Goal: Transaction & Acquisition: Book appointment/travel/reservation

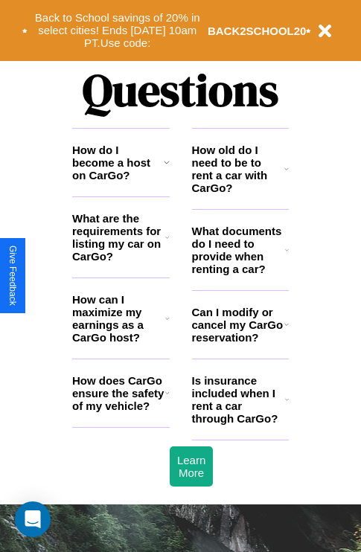
scroll to position [1804, 0]
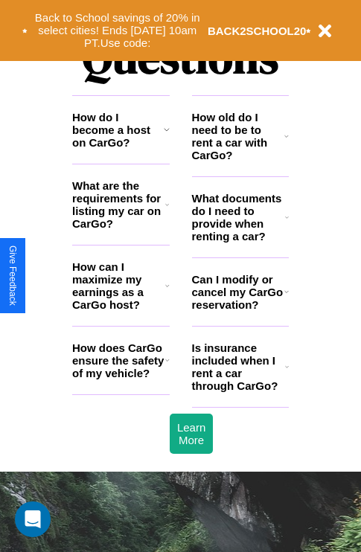
click at [121, 229] on h3 "What are the requirements for listing my car on CarGo?" at bounding box center [118, 204] width 93 height 51
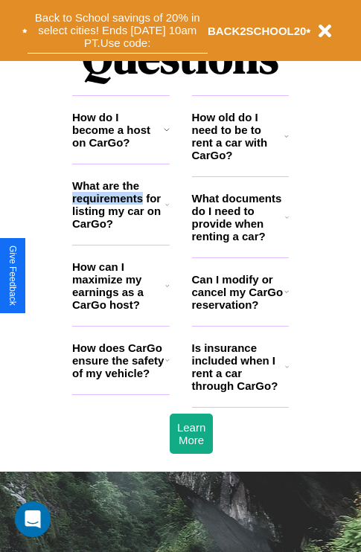
click at [117, 31] on button "Back to School savings of 20% in select cities! Ends [DATE] 10am PT. Use code:" at bounding box center [118, 30] width 180 height 46
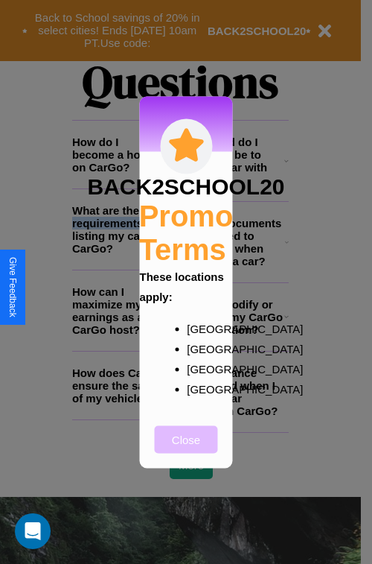
click at [186, 449] on button "Close" at bounding box center [186, 439] width 63 height 28
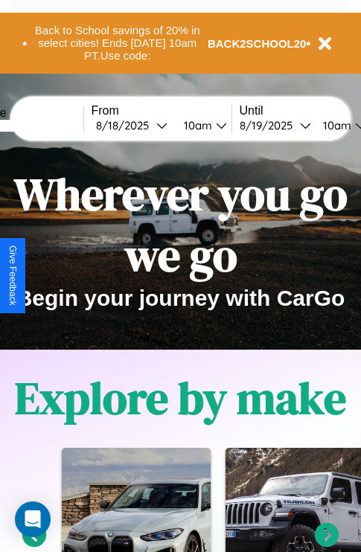
scroll to position [0, 0]
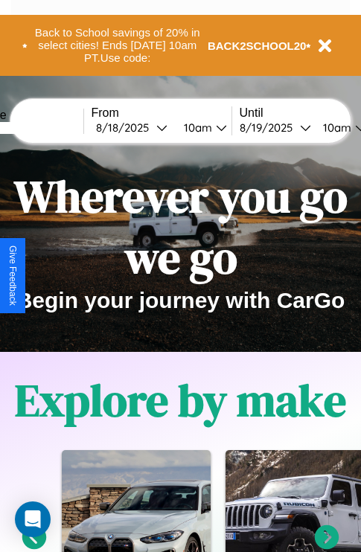
click at [50, 127] on input "text" at bounding box center [28, 128] width 112 height 12
type input "******"
click at [149, 127] on div "[DATE]" at bounding box center [126, 128] width 60 height 14
select select "*"
select select "****"
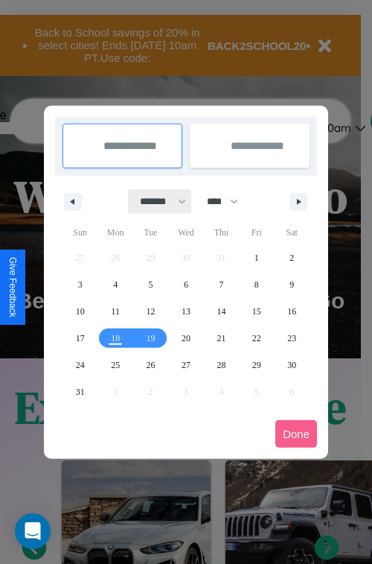
click at [156, 201] on select "******* ******** ***** ***** *** **** **** ****** ********* ******* ******** **…" at bounding box center [160, 201] width 63 height 25
select select "*"
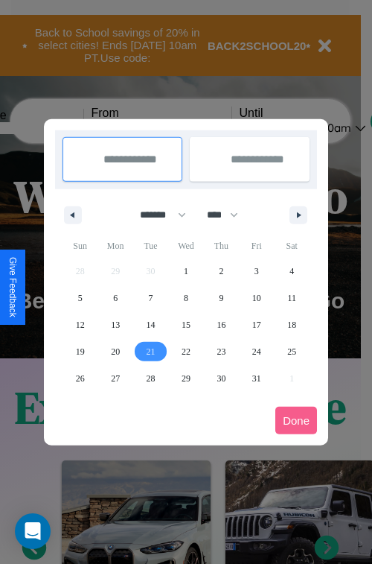
click at [150, 351] on span "21" at bounding box center [151, 351] width 9 height 27
type input "**********"
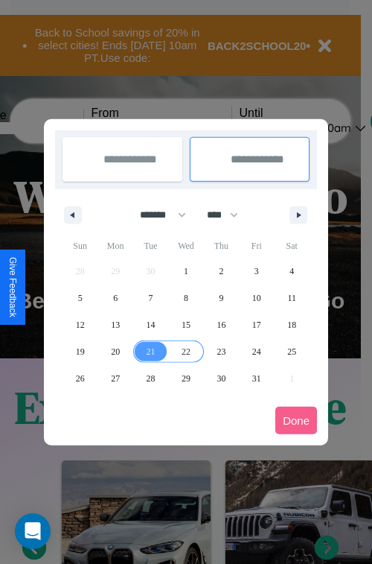
click at [185, 351] on span "22" at bounding box center [186, 351] width 9 height 27
type input "**********"
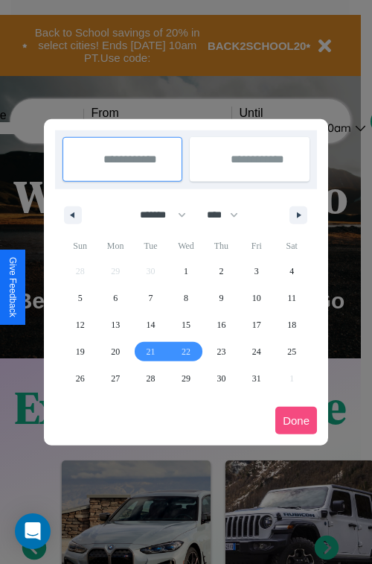
click at [296, 420] on button "Done" at bounding box center [296, 420] width 42 height 28
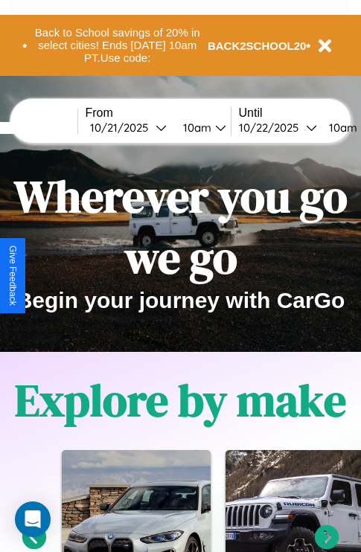
click at [213, 127] on div "10am" at bounding box center [195, 128] width 39 height 14
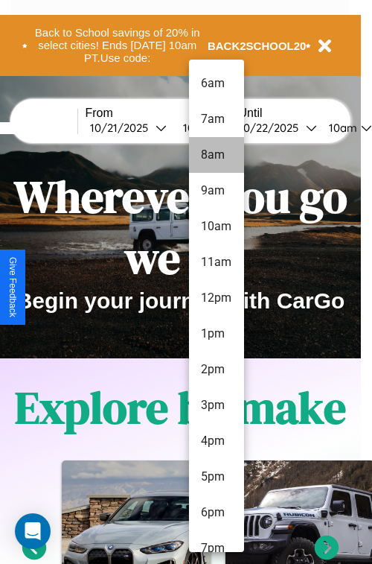
click at [216, 191] on li "9am" at bounding box center [216, 191] width 55 height 36
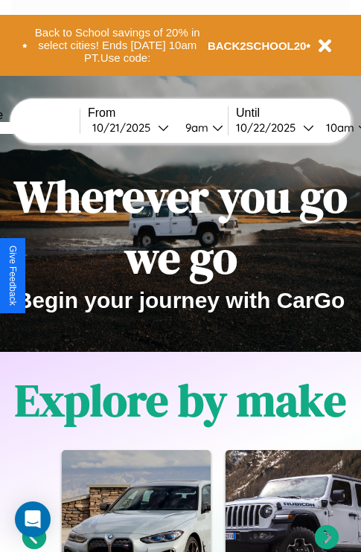
scroll to position [0, 59]
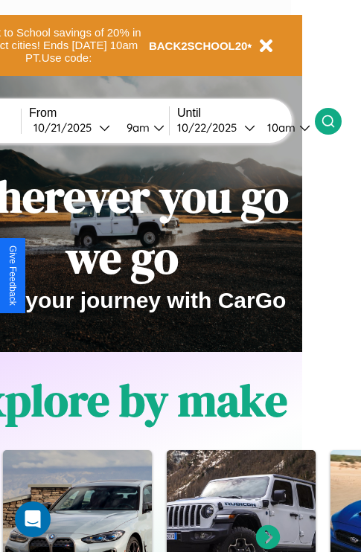
click at [336, 121] on icon at bounding box center [328, 121] width 15 height 15
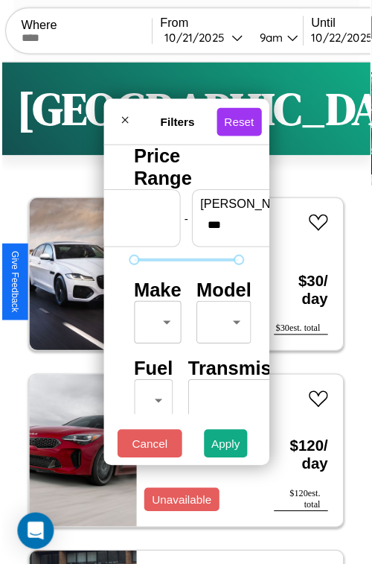
scroll to position [44, 0]
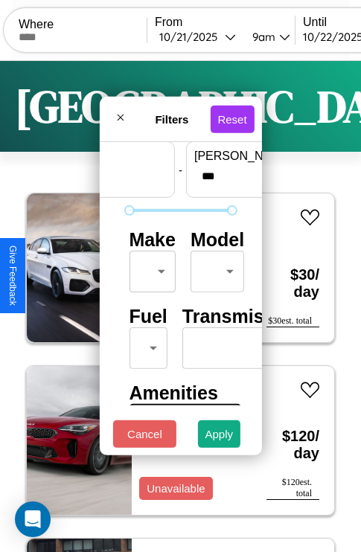
click at [150, 268] on body "CarGo Where From [DATE] 9am Until [DATE] 10am Become a Host Login Sign Up Lisbo…" at bounding box center [180, 307] width 361 height 614
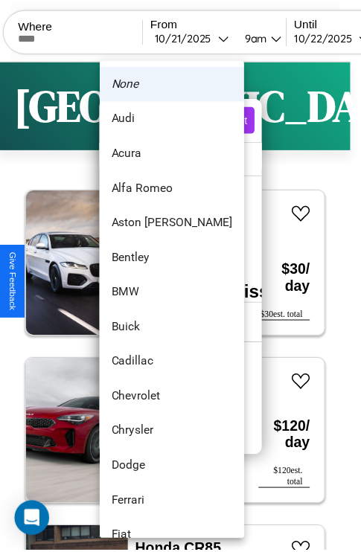
scroll to position [707, 0]
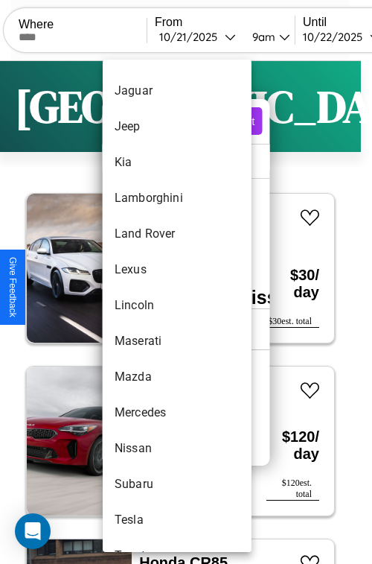
click at [149, 305] on li "Lincoln" at bounding box center [177, 305] width 149 height 36
type input "*******"
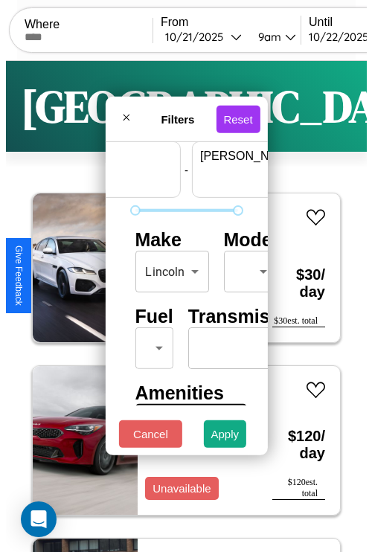
scroll to position [44, 92]
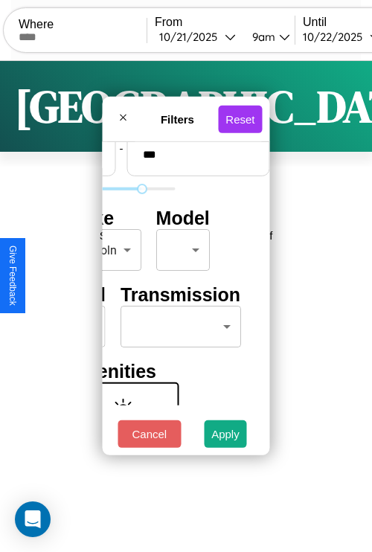
type input "***"
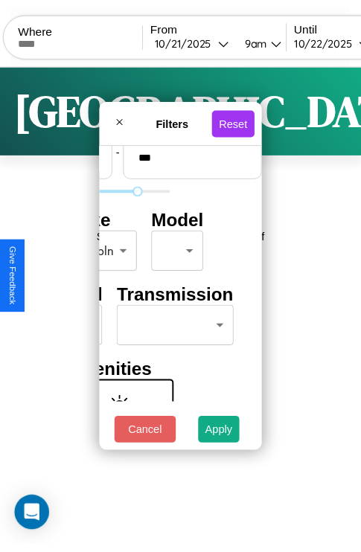
scroll to position [44, 0]
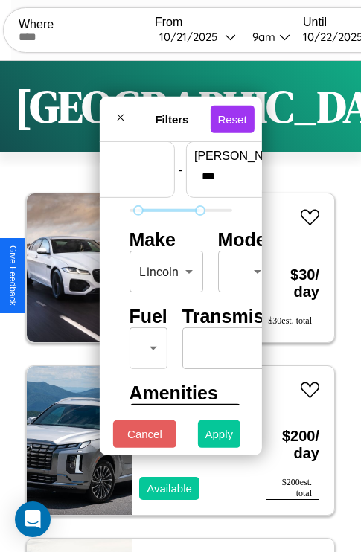
type input "**"
click at [220, 438] on button "Apply" at bounding box center [219, 435] width 43 height 28
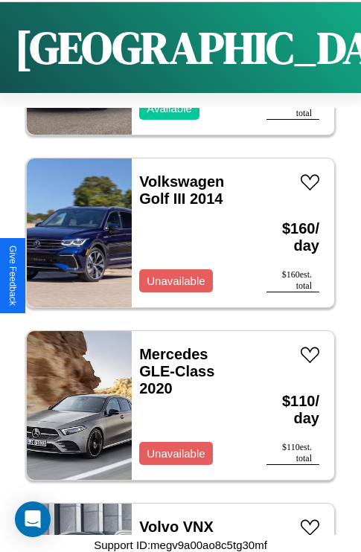
scroll to position [0, 0]
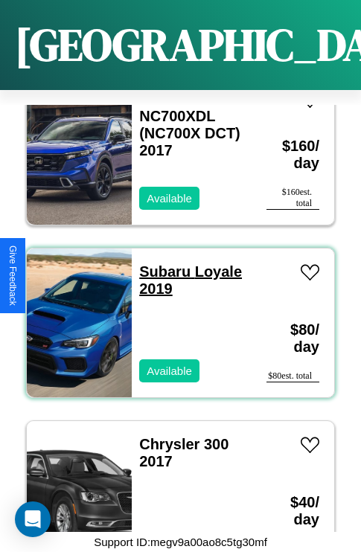
click at [160, 264] on link "Subaru Loyale 2019" at bounding box center [190, 280] width 103 height 33
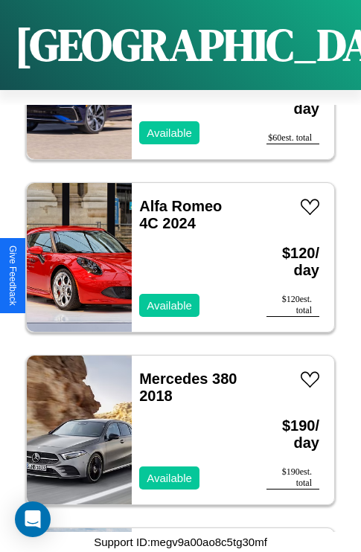
scroll to position [24063, 0]
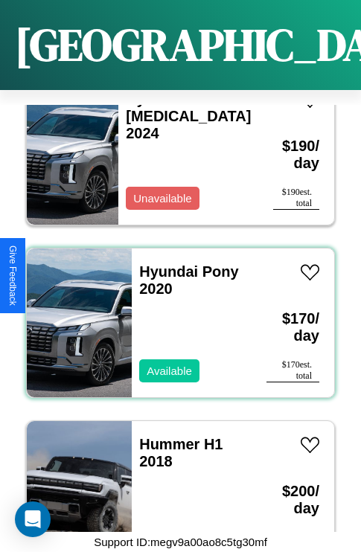
click at [175, 314] on div "Hyundai Pony 2020 Available" at bounding box center [192, 323] width 120 height 149
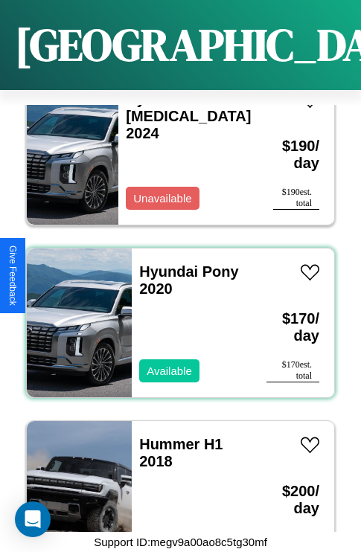
click at [175, 314] on div "Hyundai Pony 2020 Available" at bounding box center [192, 323] width 120 height 149
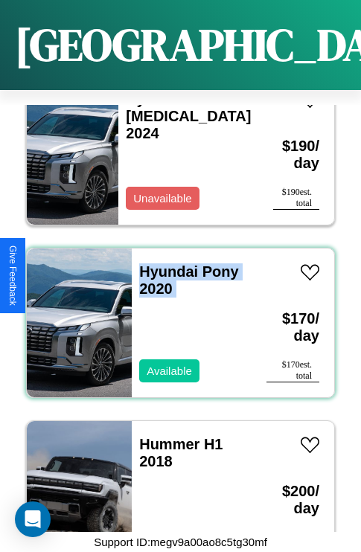
click at [175, 314] on div "Hyundai Pony 2020 Available" at bounding box center [192, 323] width 120 height 149
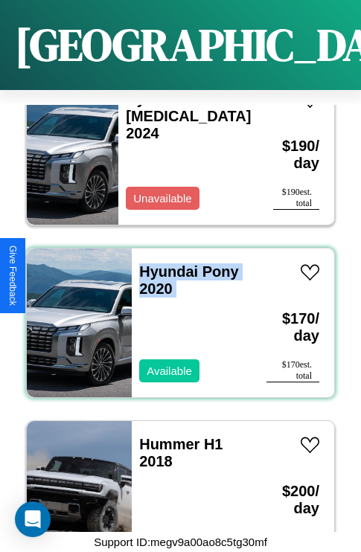
click at [175, 314] on div "Hyundai Pony 2020 Available" at bounding box center [192, 323] width 120 height 149
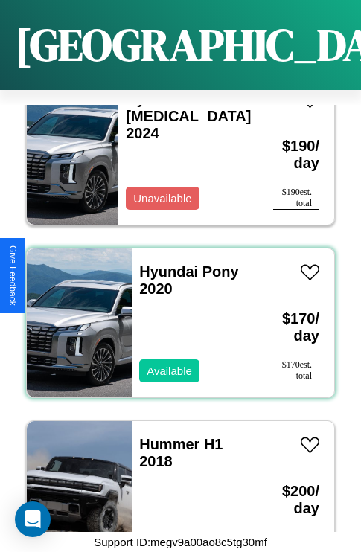
click at [175, 314] on div "Hyundai Pony 2020 Available" at bounding box center [192, 323] width 120 height 149
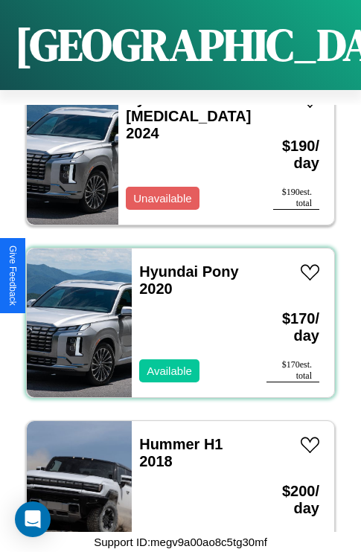
click at [175, 314] on div "Hyundai Pony 2020 Available" at bounding box center [192, 323] width 120 height 149
click at [164, 264] on link "Hyundai Pony 2020" at bounding box center [188, 280] width 99 height 33
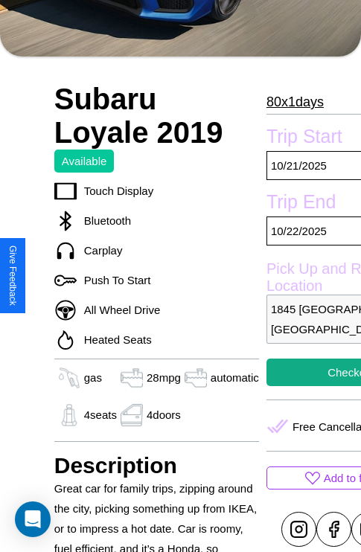
scroll to position [803, 0]
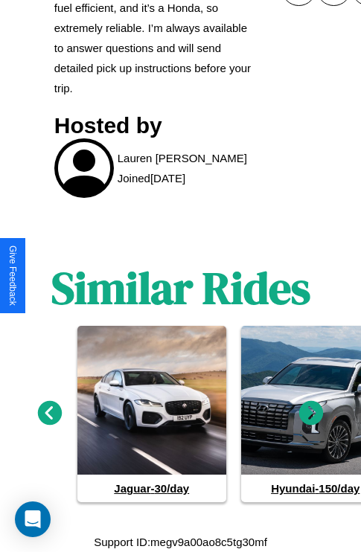
click at [49, 414] on icon at bounding box center [50, 413] width 25 height 25
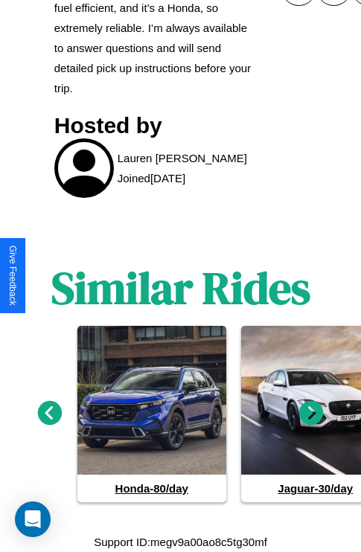
click at [49, 414] on icon at bounding box center [50, 413] width 25 height 25
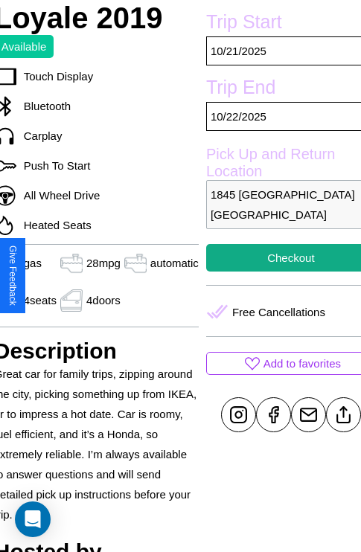
scroll to position [358, 63]
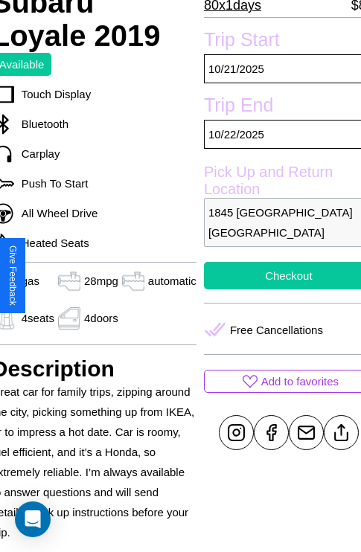
click at [276, 275] on button "Checkout" at bounding box center [289, 276] width 170 height 28
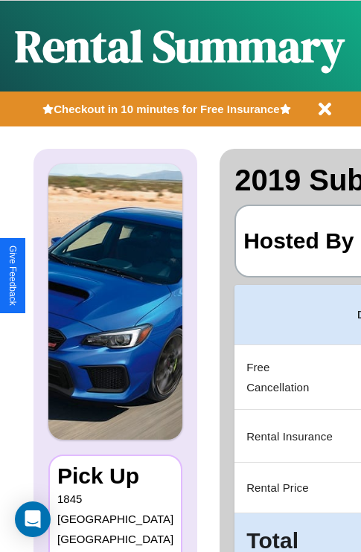
scroll to position [0, 285]
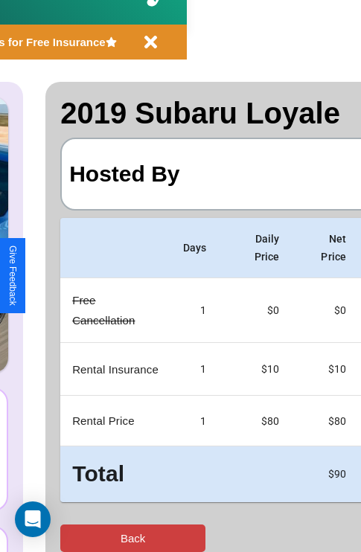
click at [72, 538] on button "Back" at bounding box center [132, 539] width 145 height 28
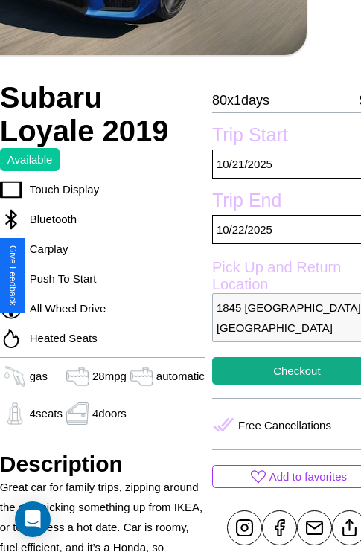
scroll to position [304, 63]
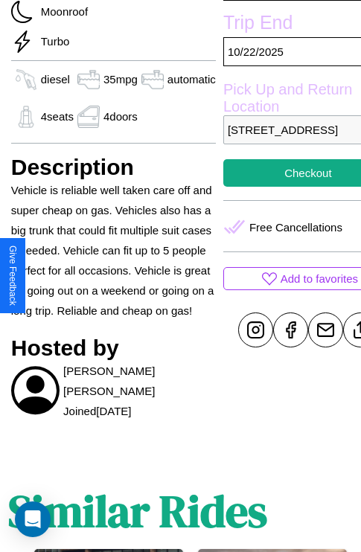
scroll to position [500, 51]
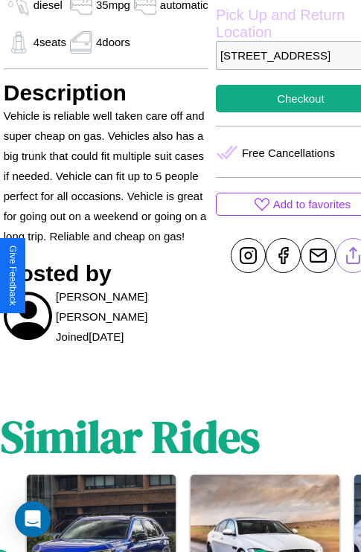
click at [353, 258] on line at bounding box center [353, 253] width 0 height 10
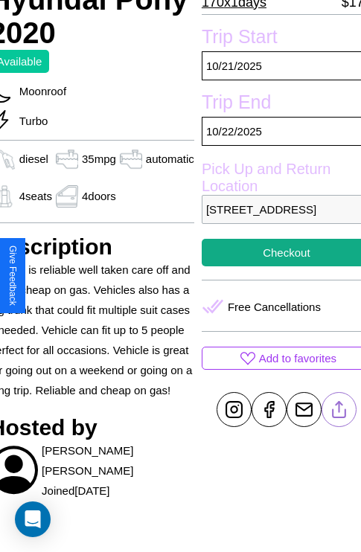
scroll to position [343, 66]
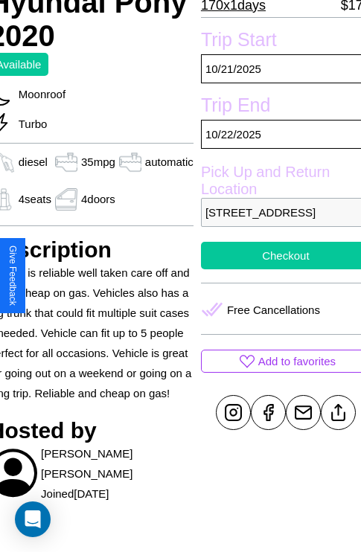
click at [275, 269] on button "Checkout" at bounding box center [286, 256] width 170 height 28
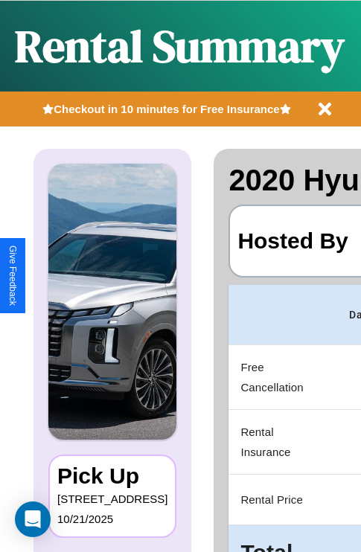
scroll to position [0, 285]
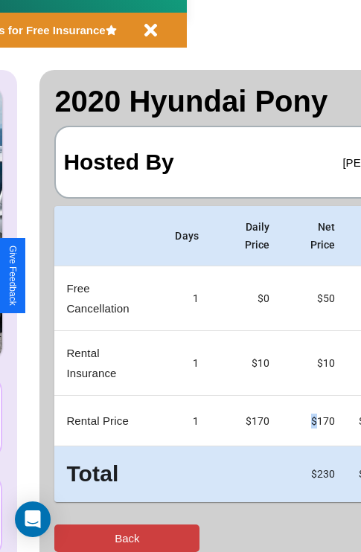
click at [72, 538] on button "Back" at bounding box center [126, 539] width 145 height 28
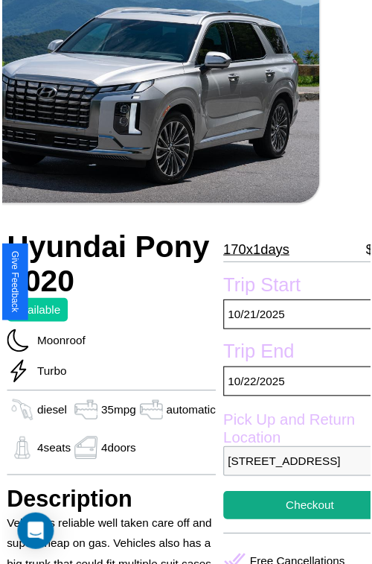
scroll to position [136, 66]
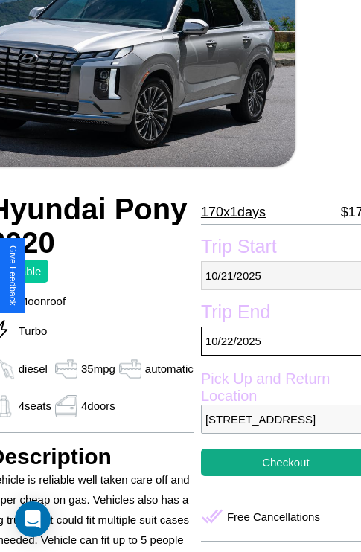
click at [275, 275] on p "10 / 21 / 2025" at bounding box center [286, 275] width 170 height 29
select select "*"
select select "****"
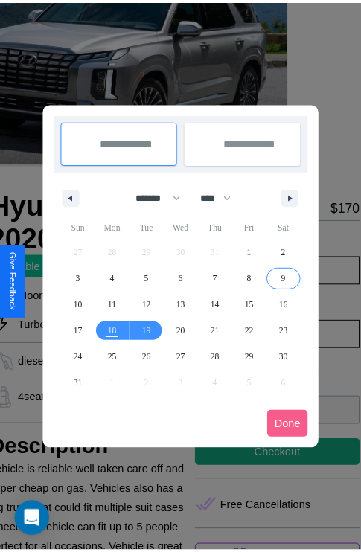
scroll to position [0, 66]
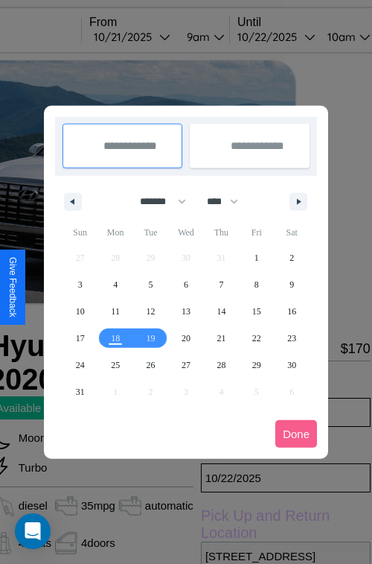
click at [152, 36] on div at bounding box center [186, 282] width 372 height 564
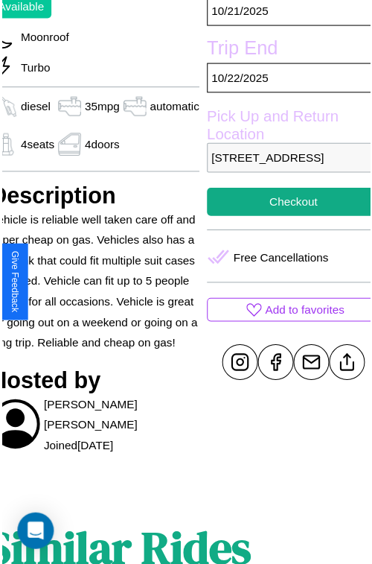
scroll to position [449, 66]
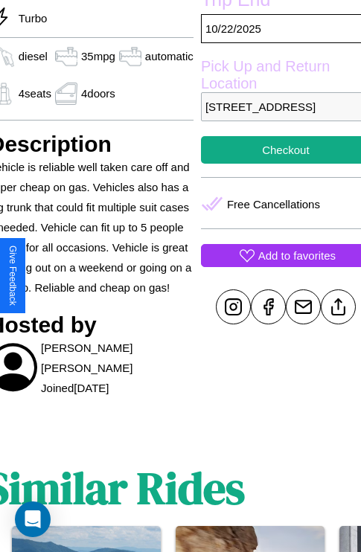
click at [275, 266] on p "Add to favorites" at bounding box center [296, 256] width 77 height 20
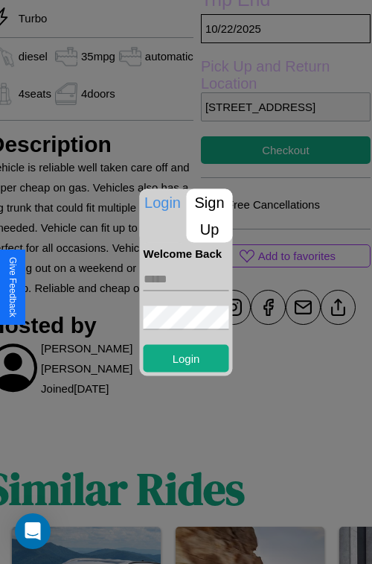
click at [186, 278] on input "text" at bounding box center [187, 279] width 86 height 24
type input "**********"
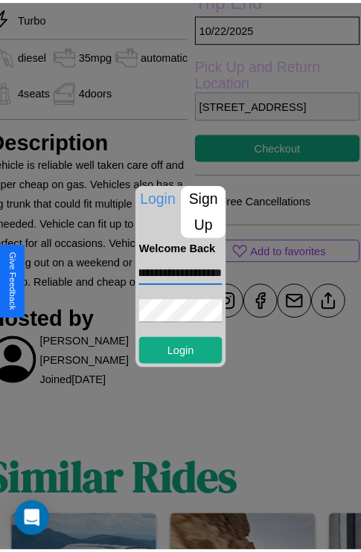
scroll to position [0, 0]
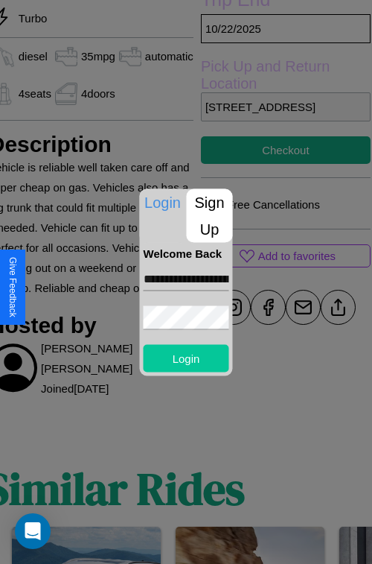
click at [186, 357] on button "Login" at bounding box center [187, 358] width 86 height 28
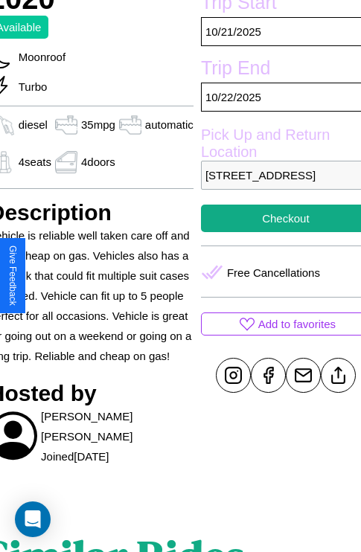
scroll to position [343, 66]
